Goal: Information Seeking & Learning: Find specific fact

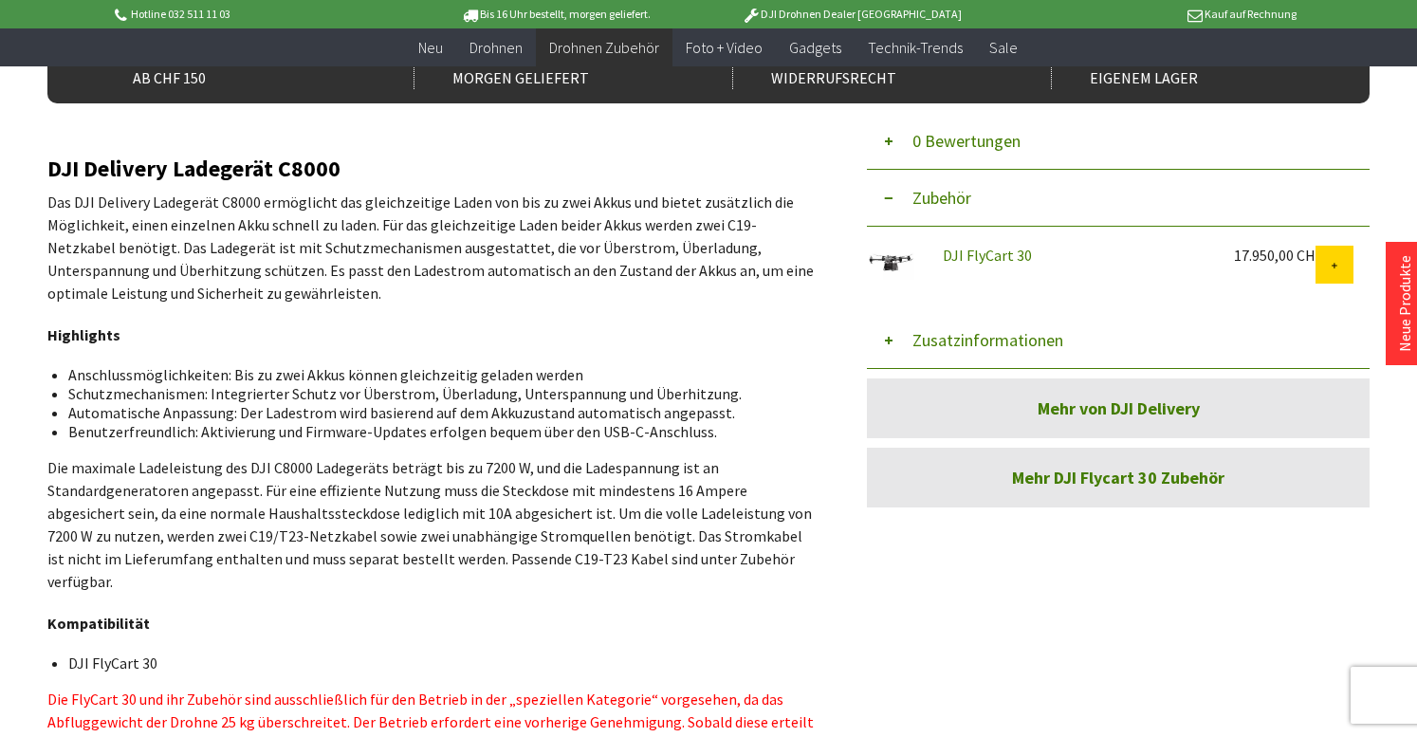
scroll to position [609, 0]
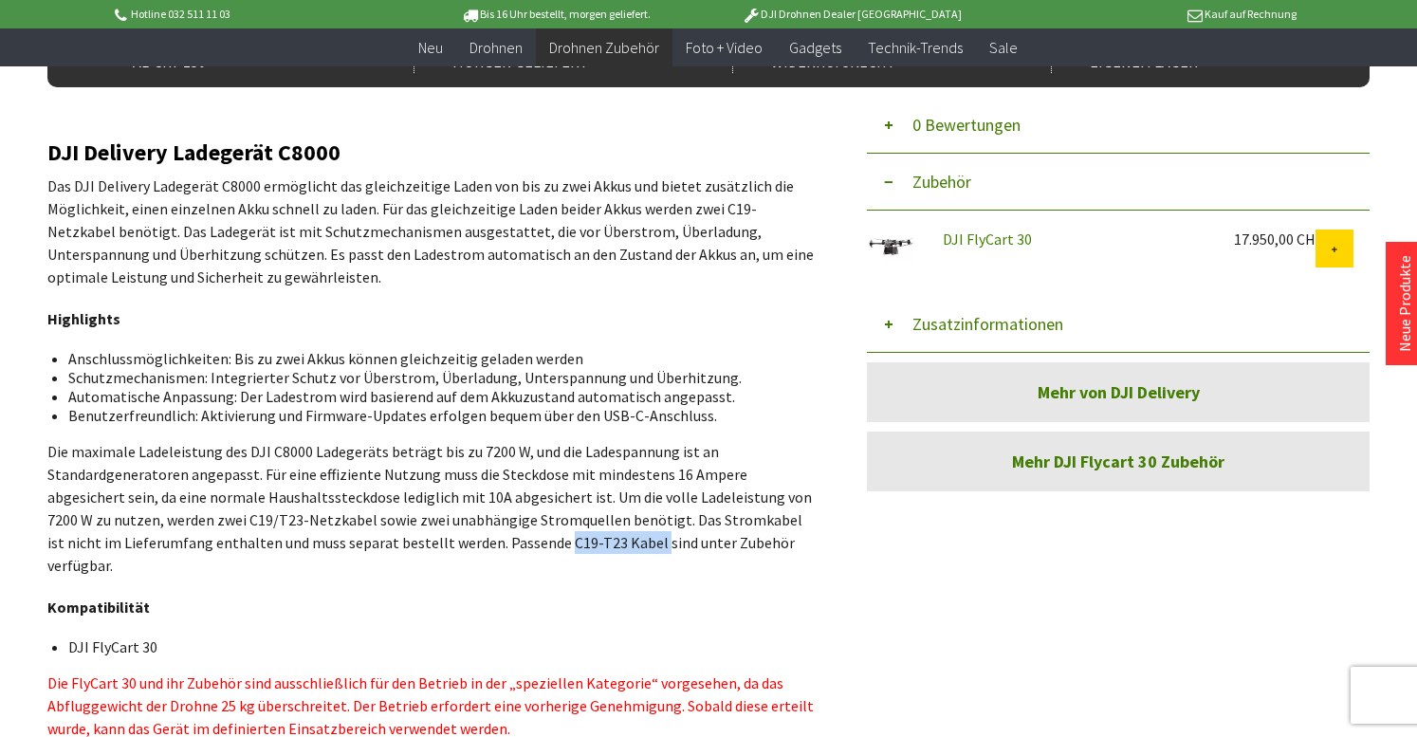
drag, startPoint x: 574, startPoint y: 545, endPoint x: 485, endPoint y: 550, distance: 89.3
click at [485, 550] on p "Die maximale Ladeleistung des DJI C8000 Ladegeräts beträgt bis zu 7200 W, und d…" at bounding box center [430, 508] width 767 height 137
copy p "C19-T23 Kabel"
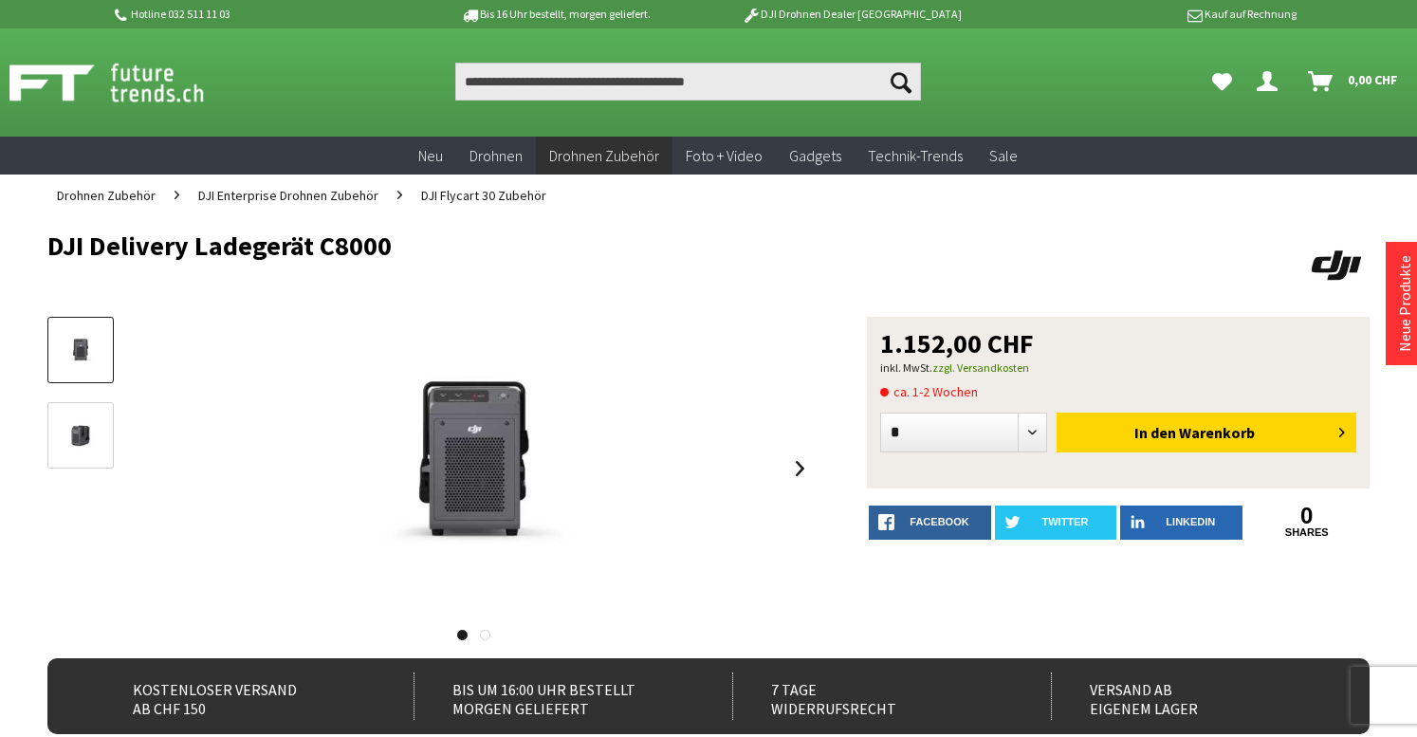
scroll to position [0, 0]
click at [621, 87] on input "Produkt, Marke, Kategorie, EAN, Artikelnummer…" at bounding box center [688, 82] width 467 height 38
paste input "**********"
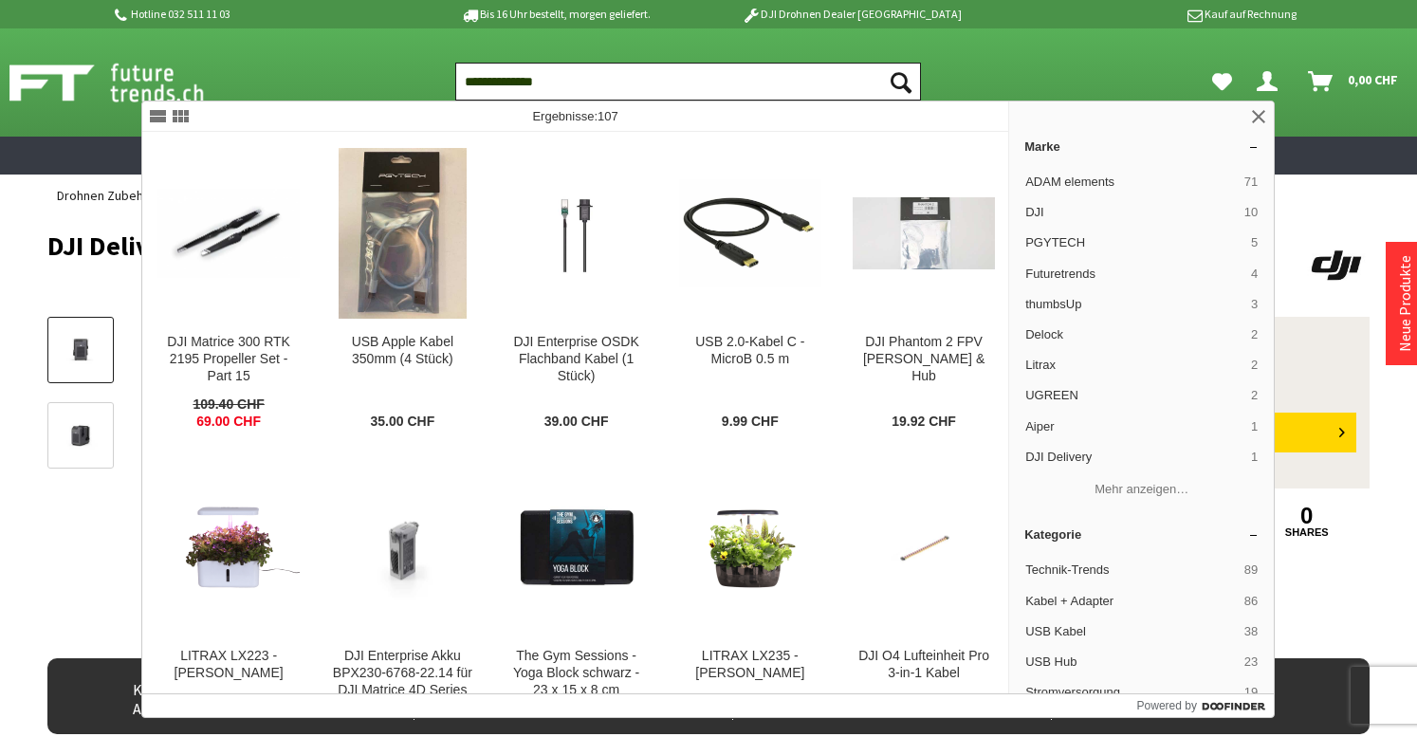
type input "**********"
click at [901, 82] on button "Suchen" at bounding box center [901, 82] width 40 height 38
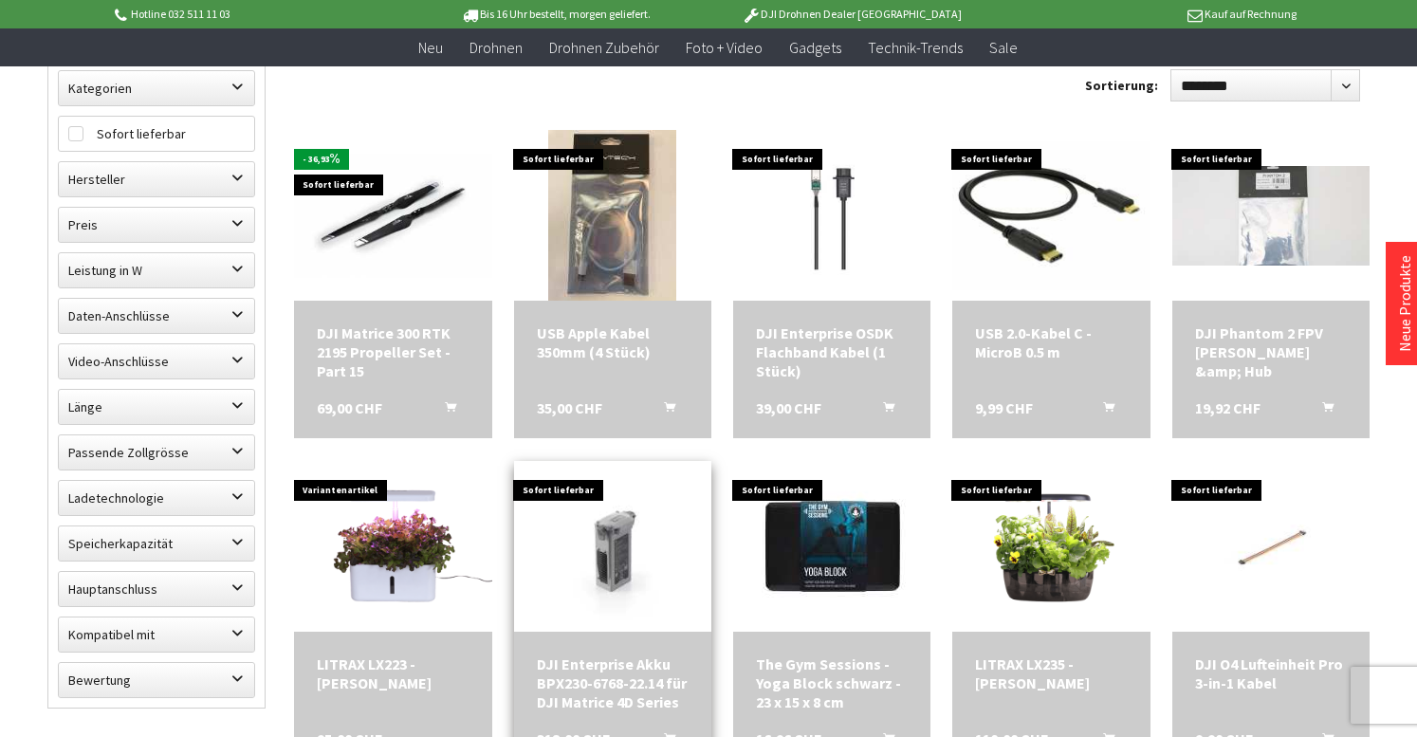
scroll to position [224, 0]
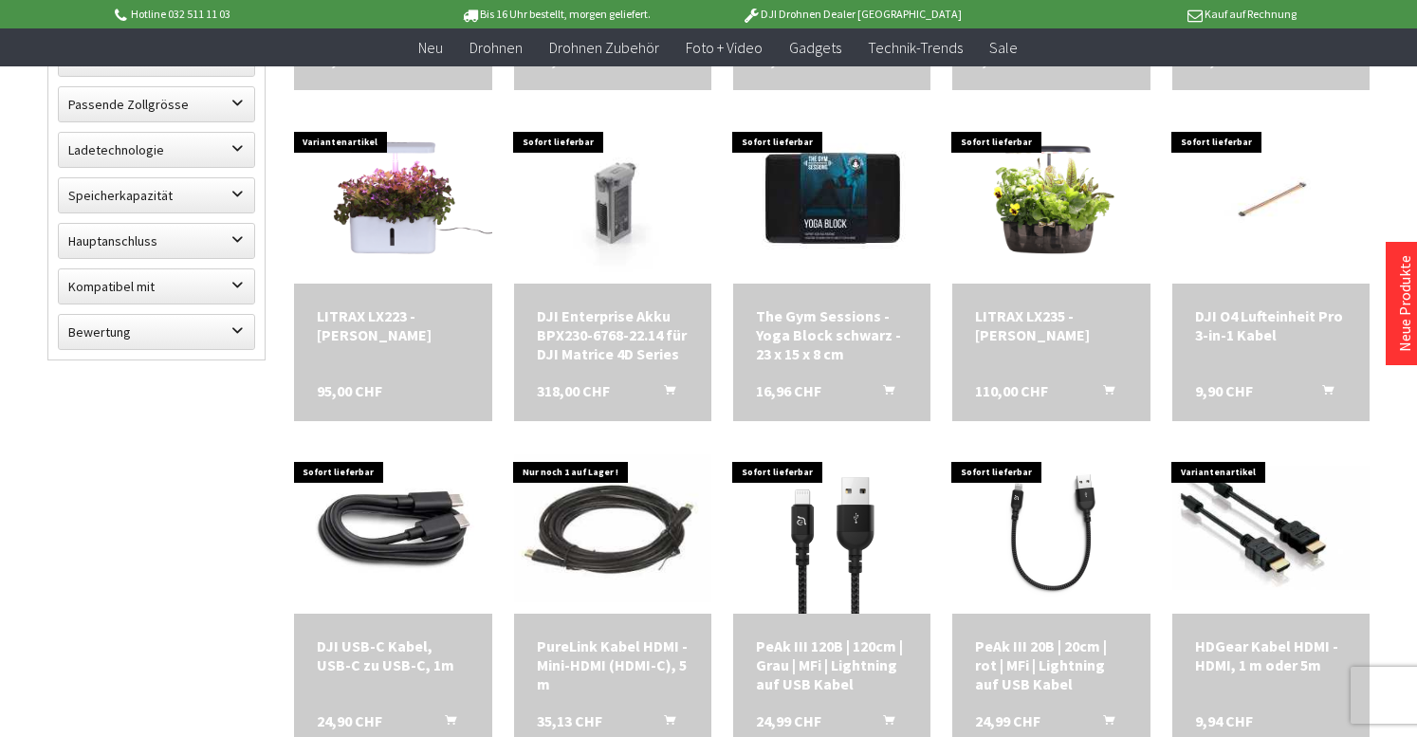
scroll to position [760, 0]
